Goal: Transaction & Acquisition: Purchase product/service

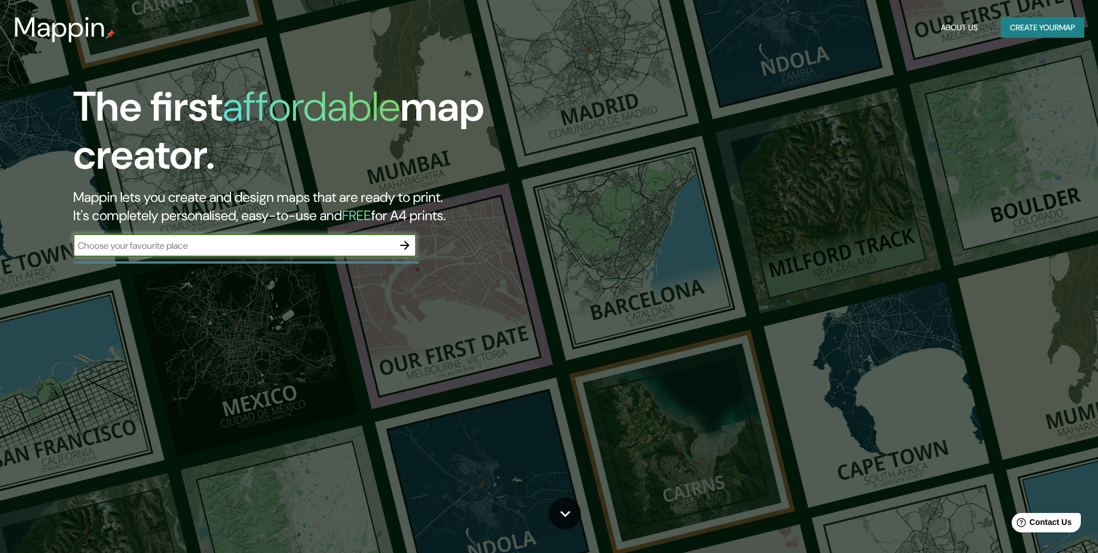
click at [408, 246] on icon "button" at bounding box center [404, 245] width 9 height 9
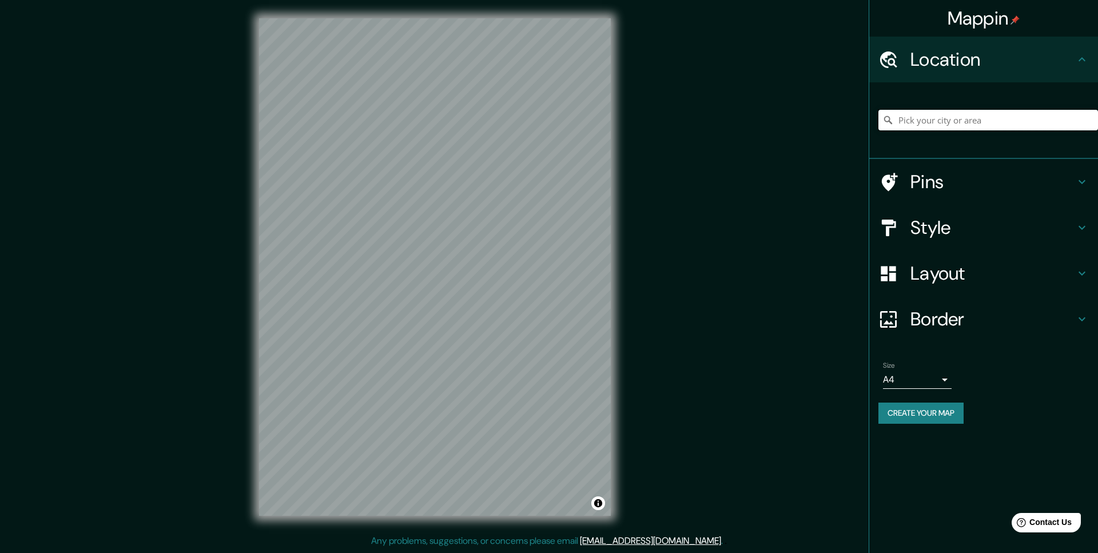
click at [941, 122] on input "Pick your city or area" at bounding box center [988, 120] width 220 height 21
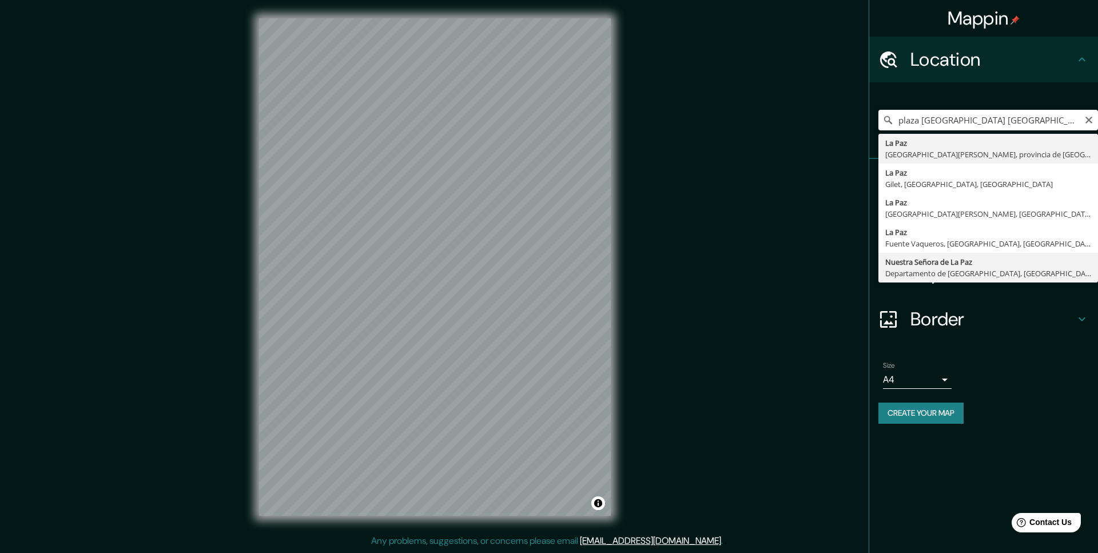
type input "[GEOGRAPHIC_DATA], [GEOGRAPHIC_DATA], [GEOGRAPHIC_DATA]"
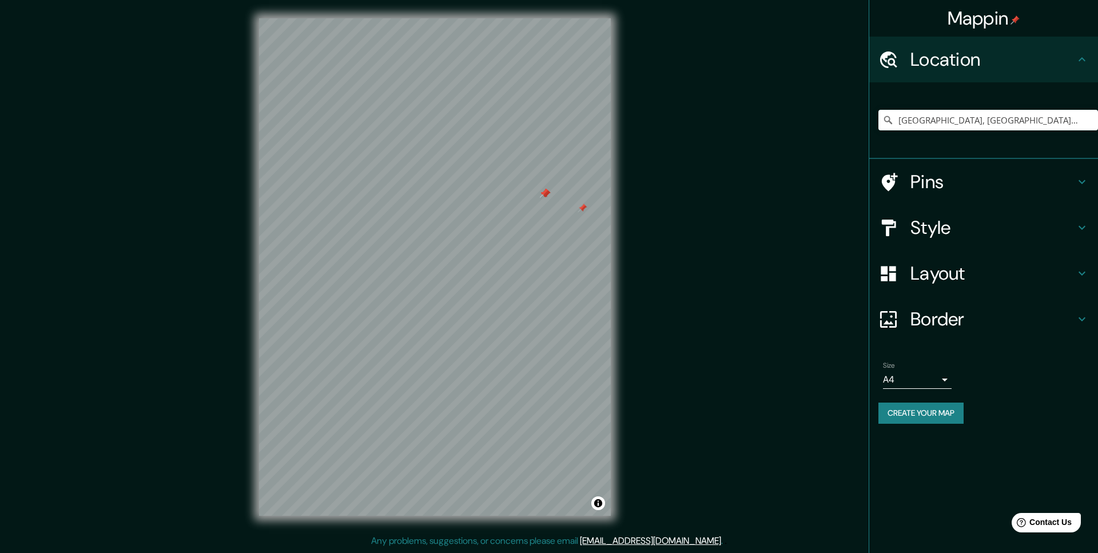
click at [695, 304] on div "Mappin Location [GEOGRAPHIC_DATA], [GEOGRAPHIC_DATA], [GEOGRAPHIC_DATA] Pins St…" at bounding box center [549, 276] width 1098 height 552
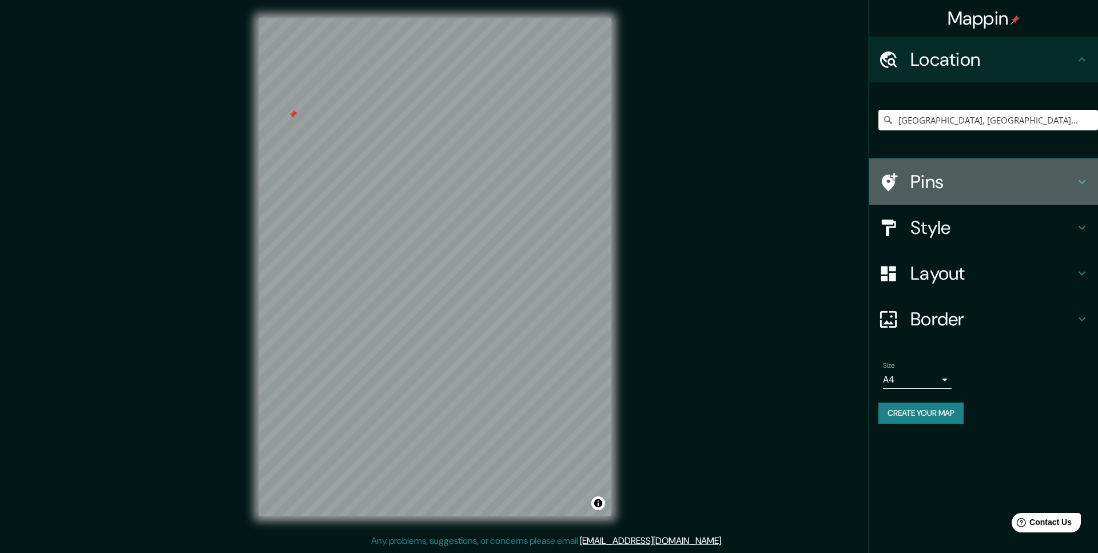
click at [943, 179] on h4 "Pins" at bounding box center [992, 181] width 165 height 23
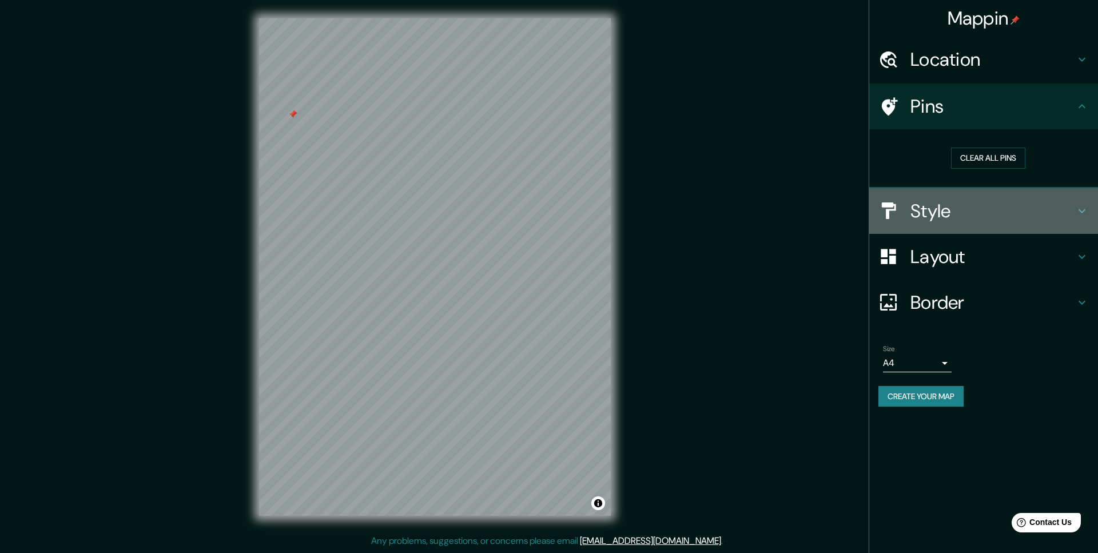
click at [958, 202] on h4 "Style" at bounding box center [992, 211] width 165 height 23
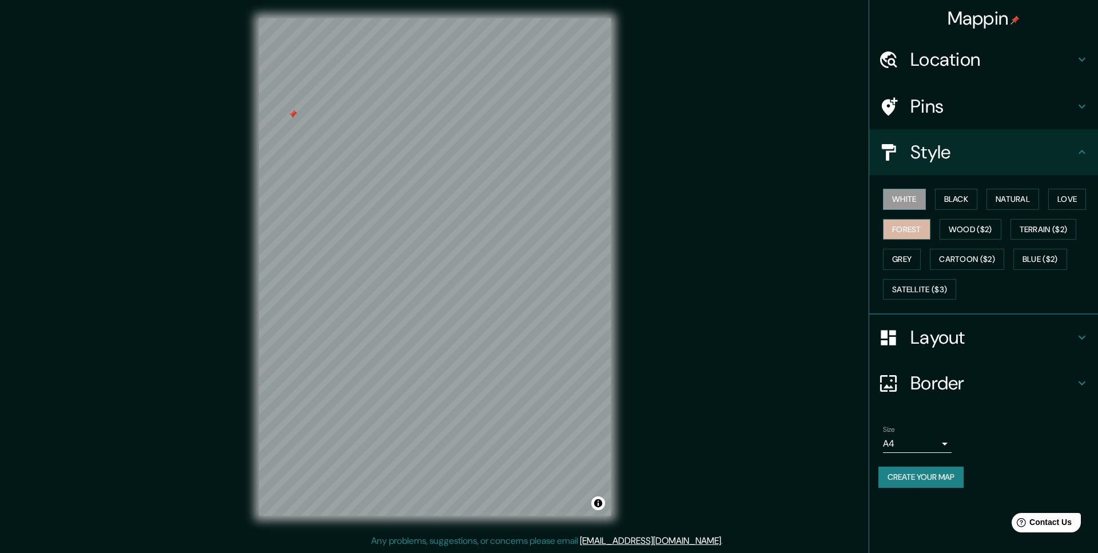
click at [922, 228] on button "Forest" at bounding box center [906, 229] width 47 height 21
click at [1050, 234] on button "Terrain ($2)" at bounding box center [1043, 229] width 66 height 21
click at [910, 261] on button "Grey" at bounding box center [902, 259] width 38 height 21
click at [1063, 204] on button "Love" at bounding box center [1067, 199] width 38 height 21
click at [1032, 202] on button "Natural" at bounding box center [1012, 199] width 53 height 21
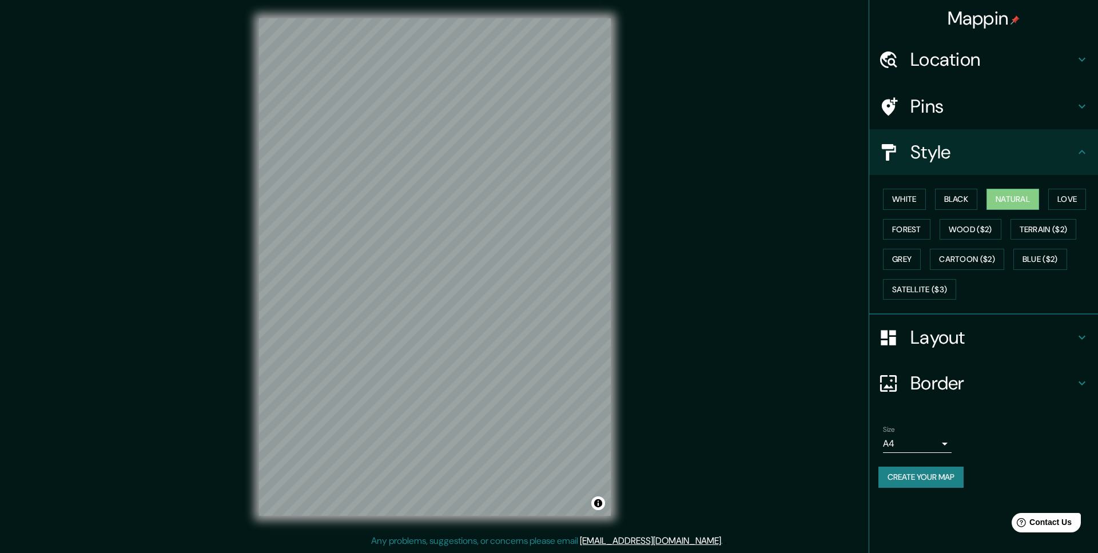
click at [975, 330] on h4 "Layout" at bounding box center [992, 337] width 165 height 23
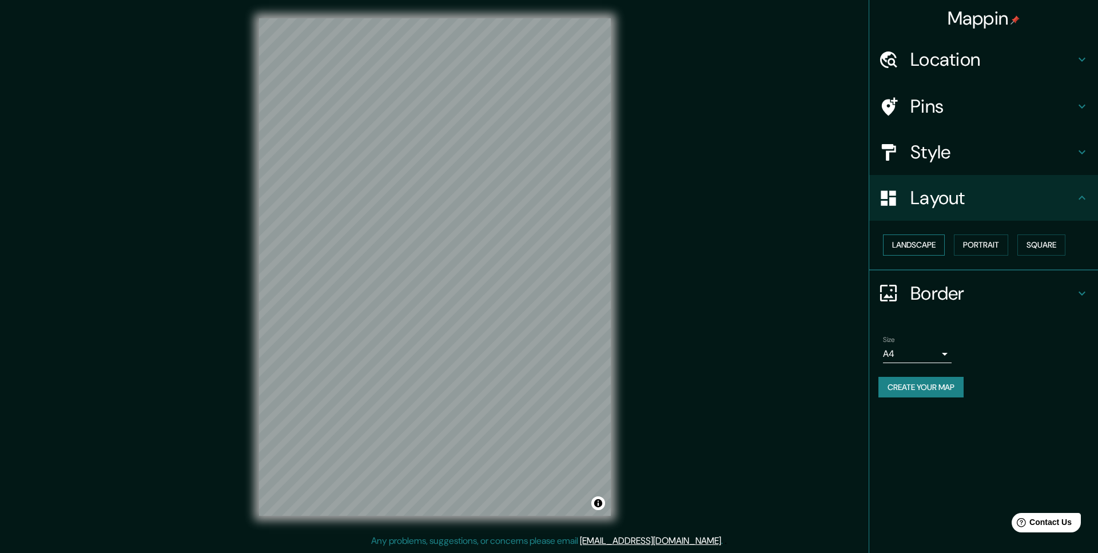
click at [917, 240] on button "Landscape" at bounding box center [914, 244] width 62 height 21
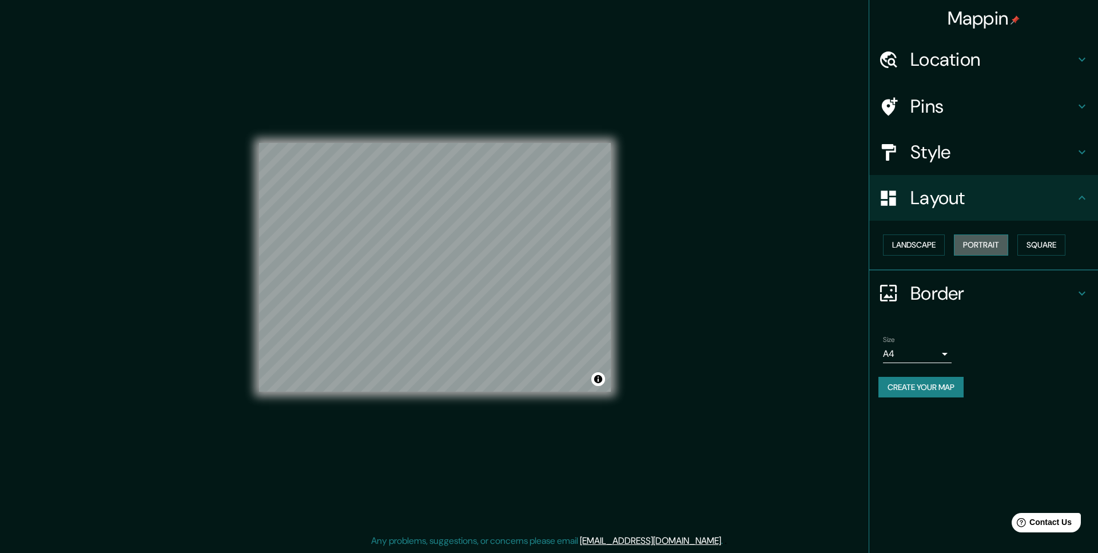
click at [969, 242] on button "Portrait" at bounding box center [981, 244] width 54 height 21
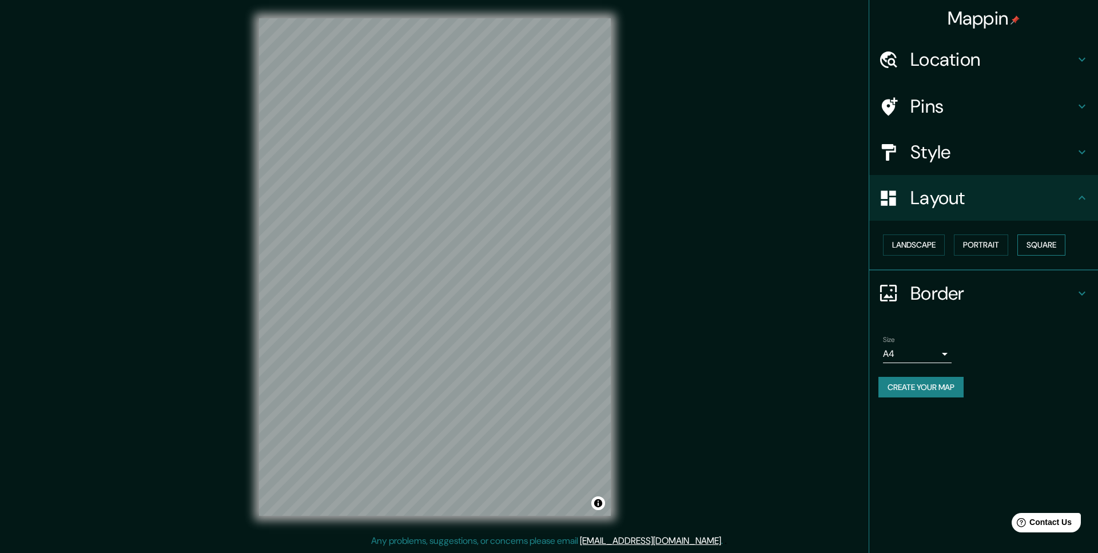
click at [1033, 244] on button "Square" at bounding box center [1041, 244] width 48 height 21
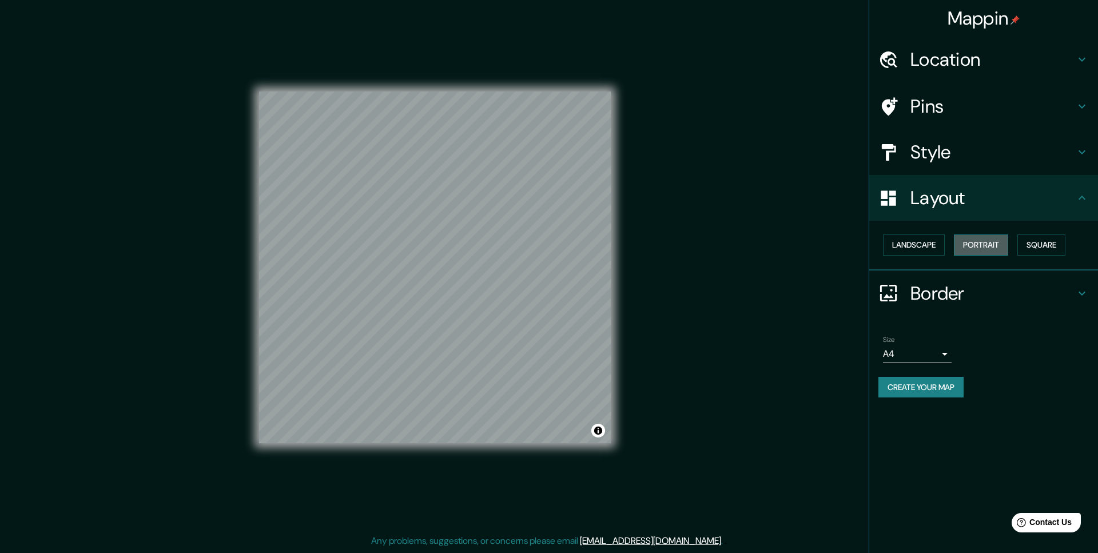
click at [989, 246] on button "Portrait" at bounding box center [981, 244] width 54 height 21
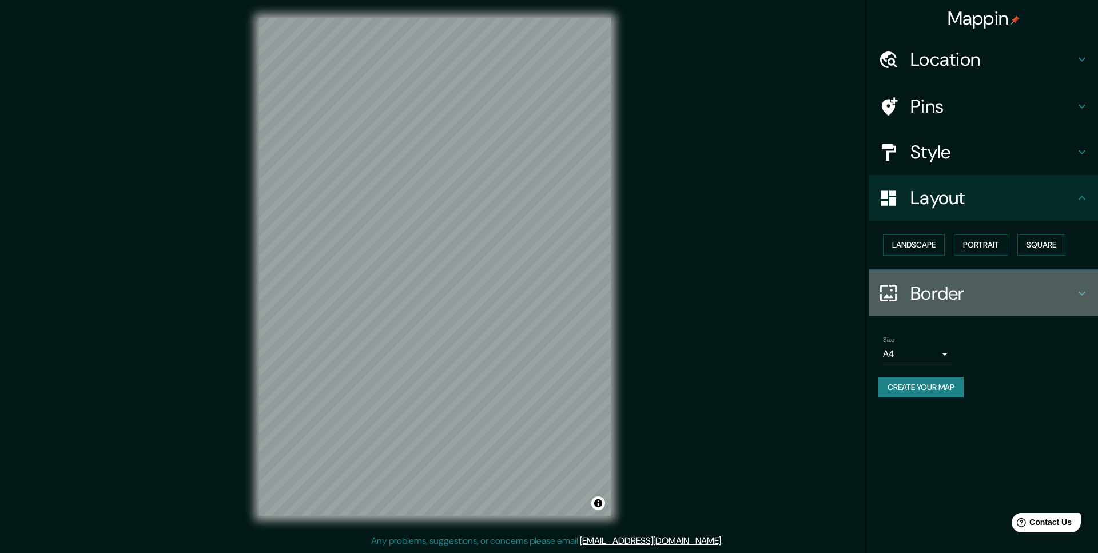
click at [938, 294] on h4 "Border" at bounding box center [992, 293] width 165 height 23
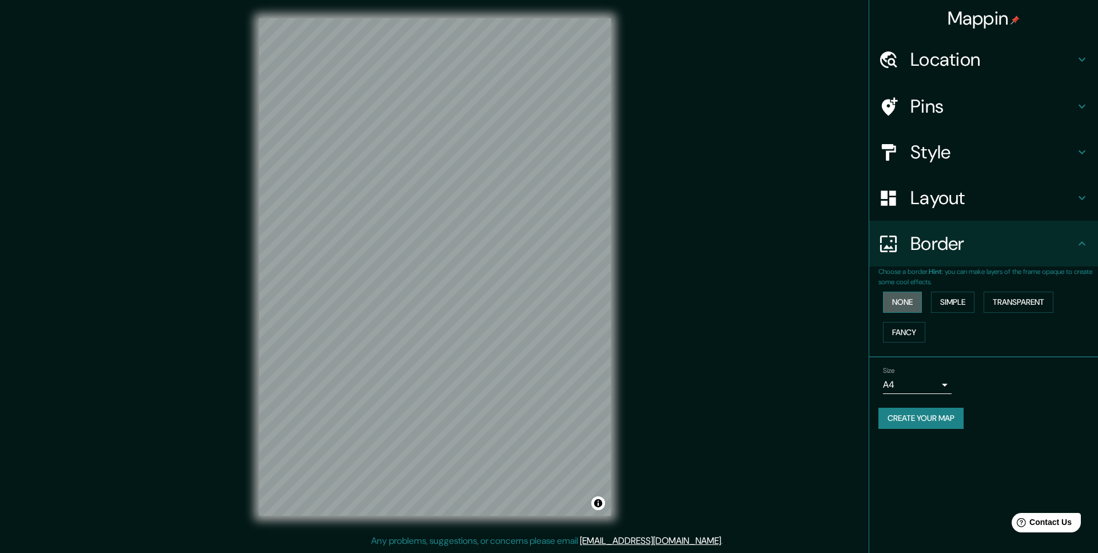
click at [905, 297] on button "None" at bounding box center [902, 302] width 39 height 21
click at [942, 300] on button "Simple" at bounding box center [952, 302] width 43 height 21
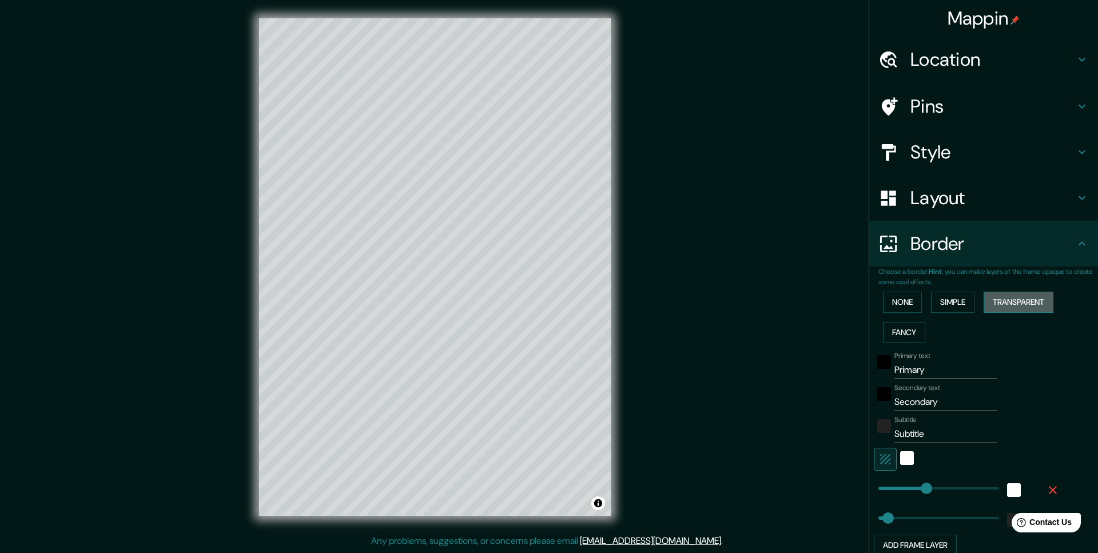
click at [1005, 300] on button "Transparent" at bounding box center [1018, 302] width 70 height 21
click at [912, 330] on button "Fancy" at bounding box center [904, 332] width 42 height 21
click at [907, 306] on button "None" at bounding box center [902, 302] width 39 height 21
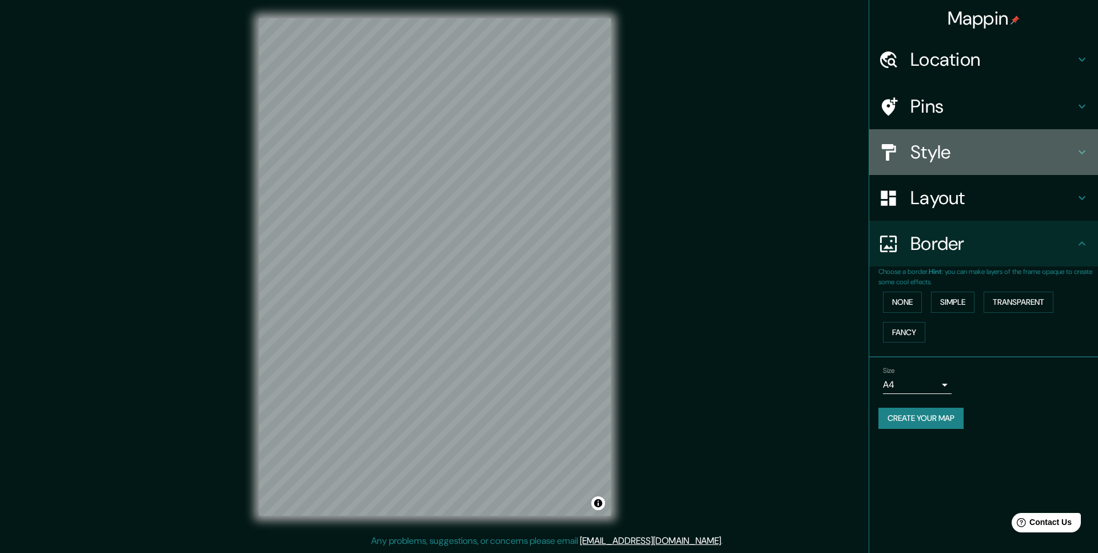
click at [919, 152] on h4 "Style" at bounding box center [992, 152] width 165 height 23
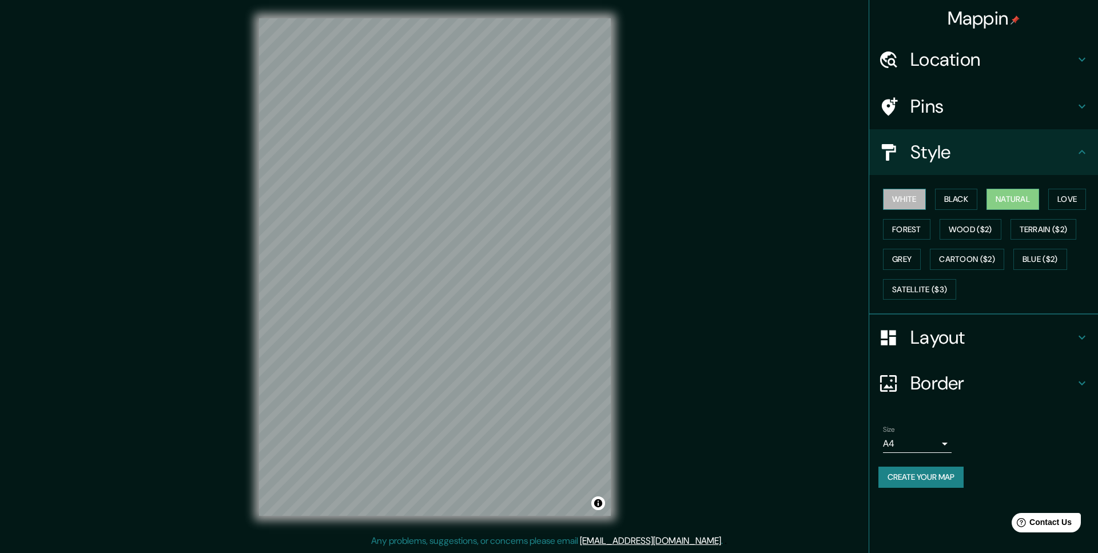
click at [912, 206] on button "White" at bounding box center [904, 199] width 43 height 21
click at [937, 204] on button "Black" at bounding box center [956, 199] width 43 height 21
click at [695, 260] on div "Mappin Location [GEOGRAPHIC_DATA], [GEOGRAPHIC_DATA], [GEOGRAPHIC_DATA] Pins St…" at bounding box center [549, 276] width 1098 height 552
click at [956, 202] on button "Black" at bounding box center [956, 199] width 43 height 21
click at [912, 226] on button "Forest" at bounding box center [906, 229] width 47 height 21
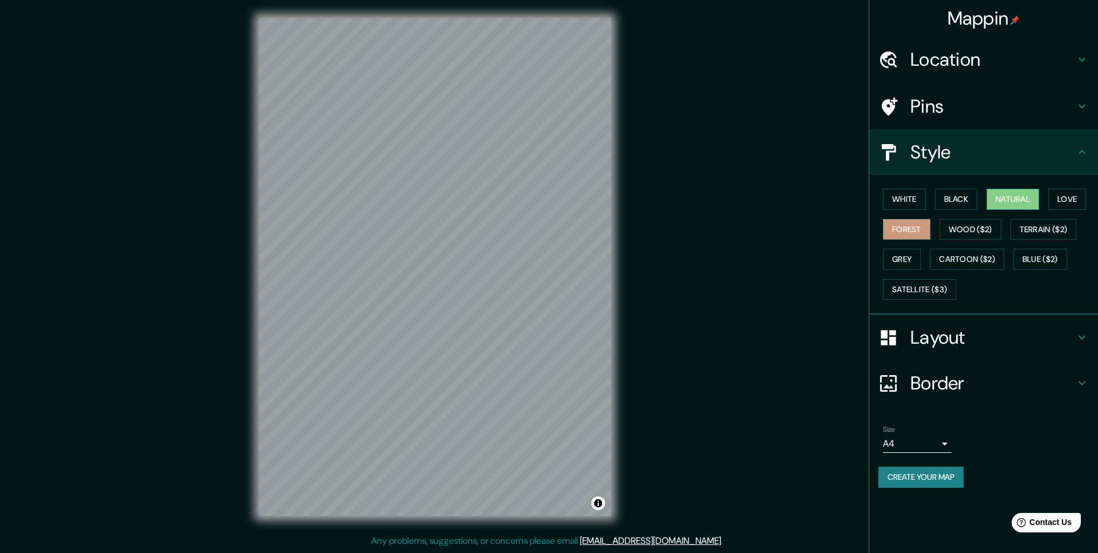
click at [1019, 202] on button "Natural" at bounding box center [1012, 199] width 53 height 21
click at [909, 236] on button "Forest" at bounding box center [906, 229] width 47 height 21
